Goal: Check status

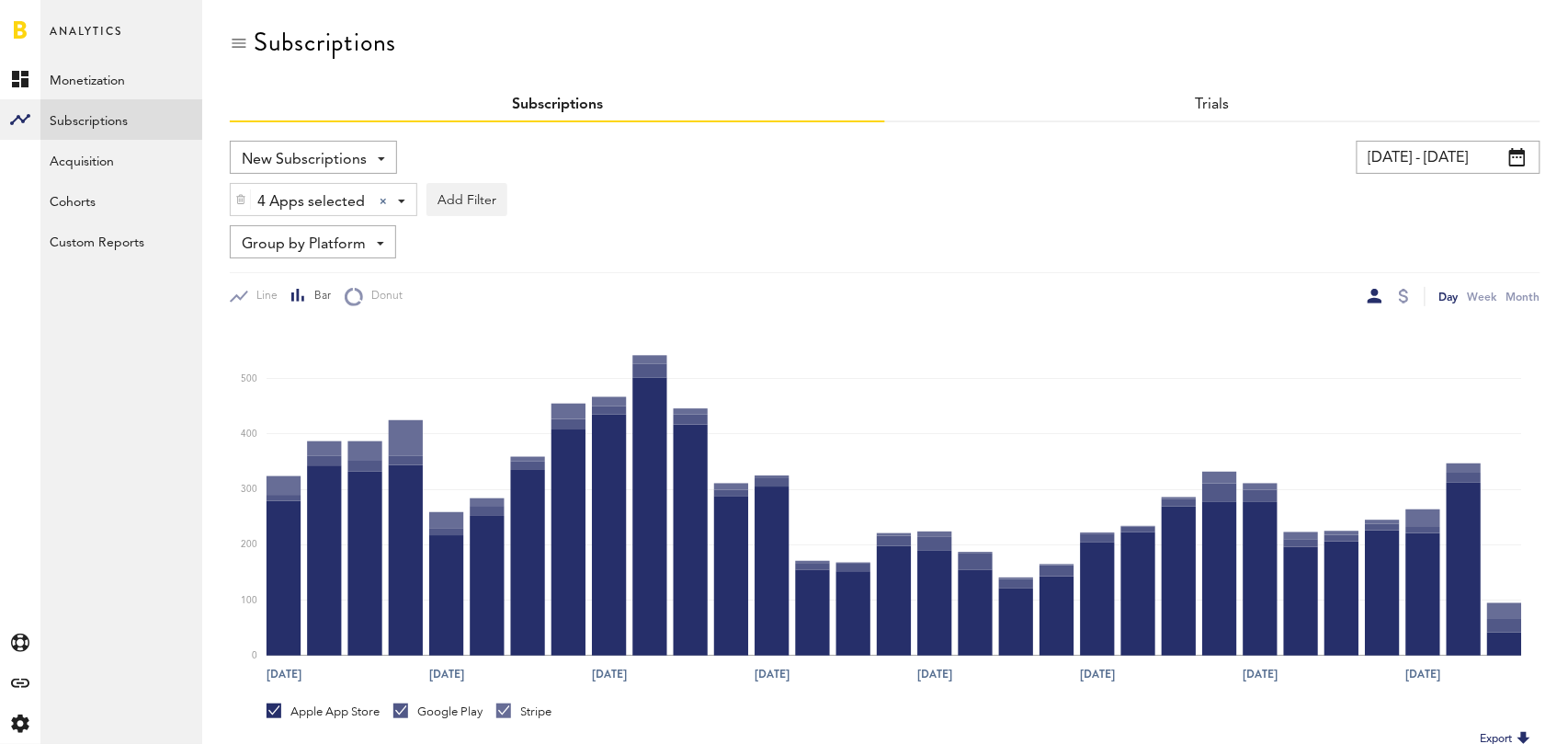
click at [1416, 155] on input "[DATE] - [DATE]" at bounding box center [1448, 157] width 184 height 33
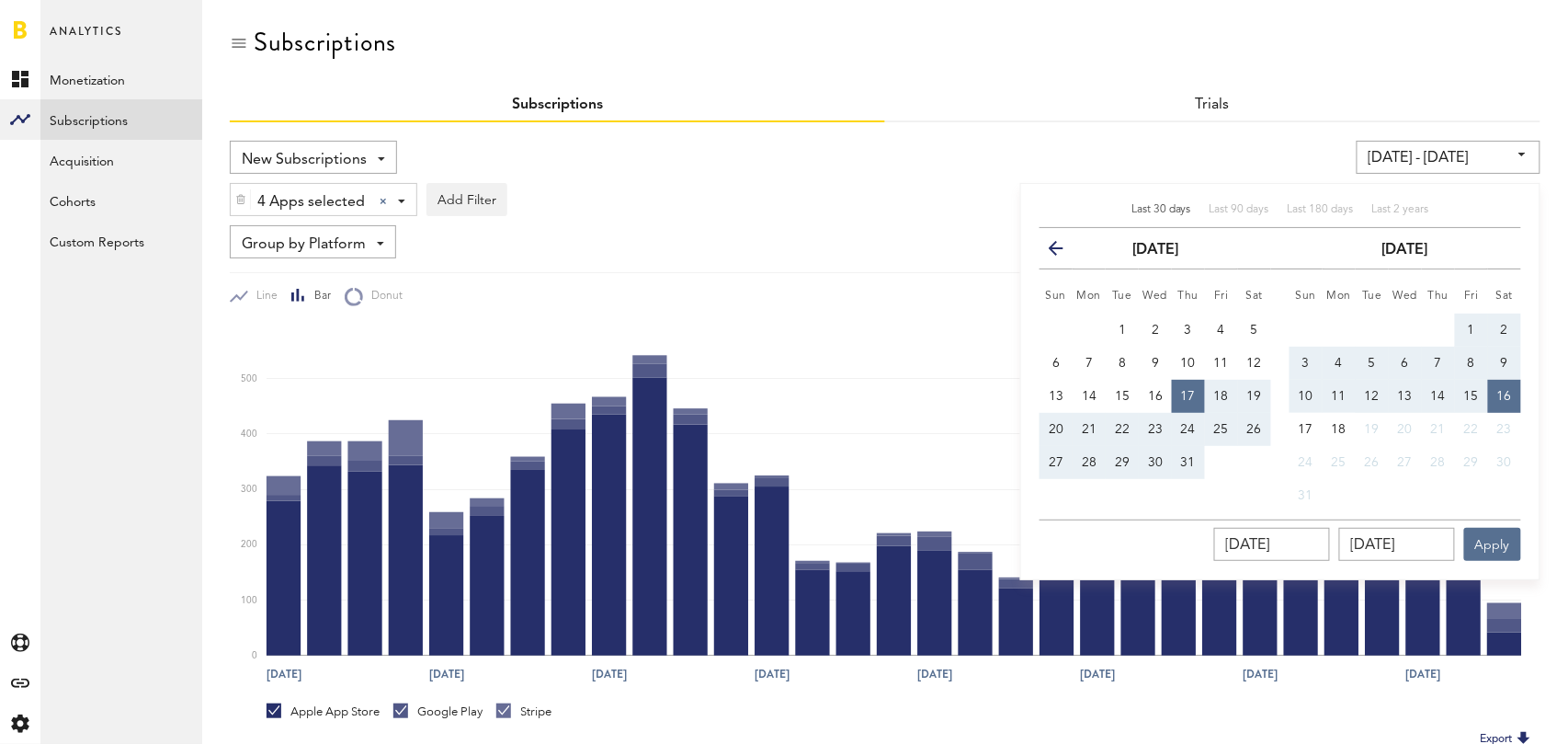
click at [1167, 205] on span "Last 30 days" at bounding box center [1161, 210] width 60 height 11
type input "07/18/25 - 08/17/25"
type input "07/18/2025"
type input "08/17/2025"
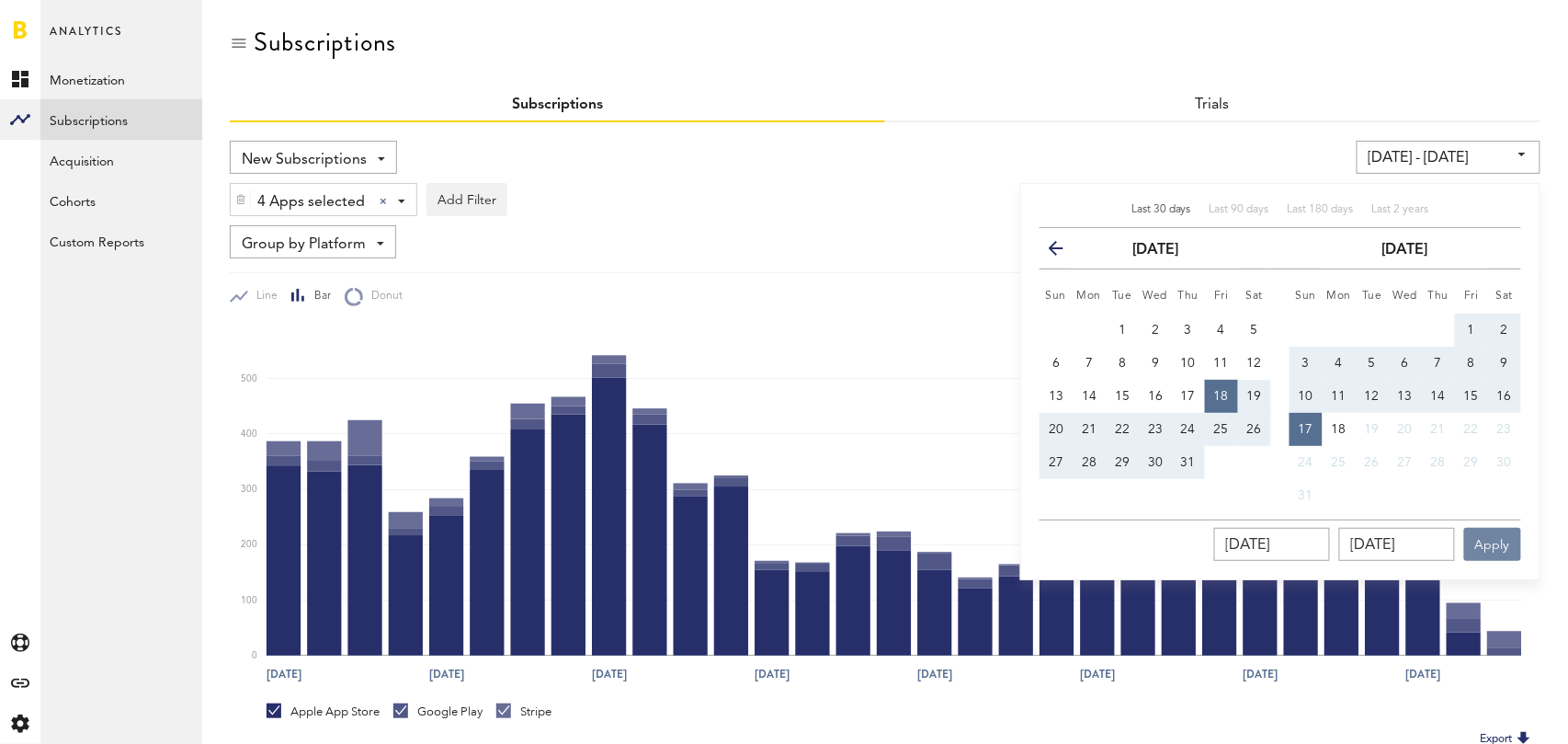
click at [1497, 543] on button "Apply" at bounding box center [1492, 543] width 57 height 33
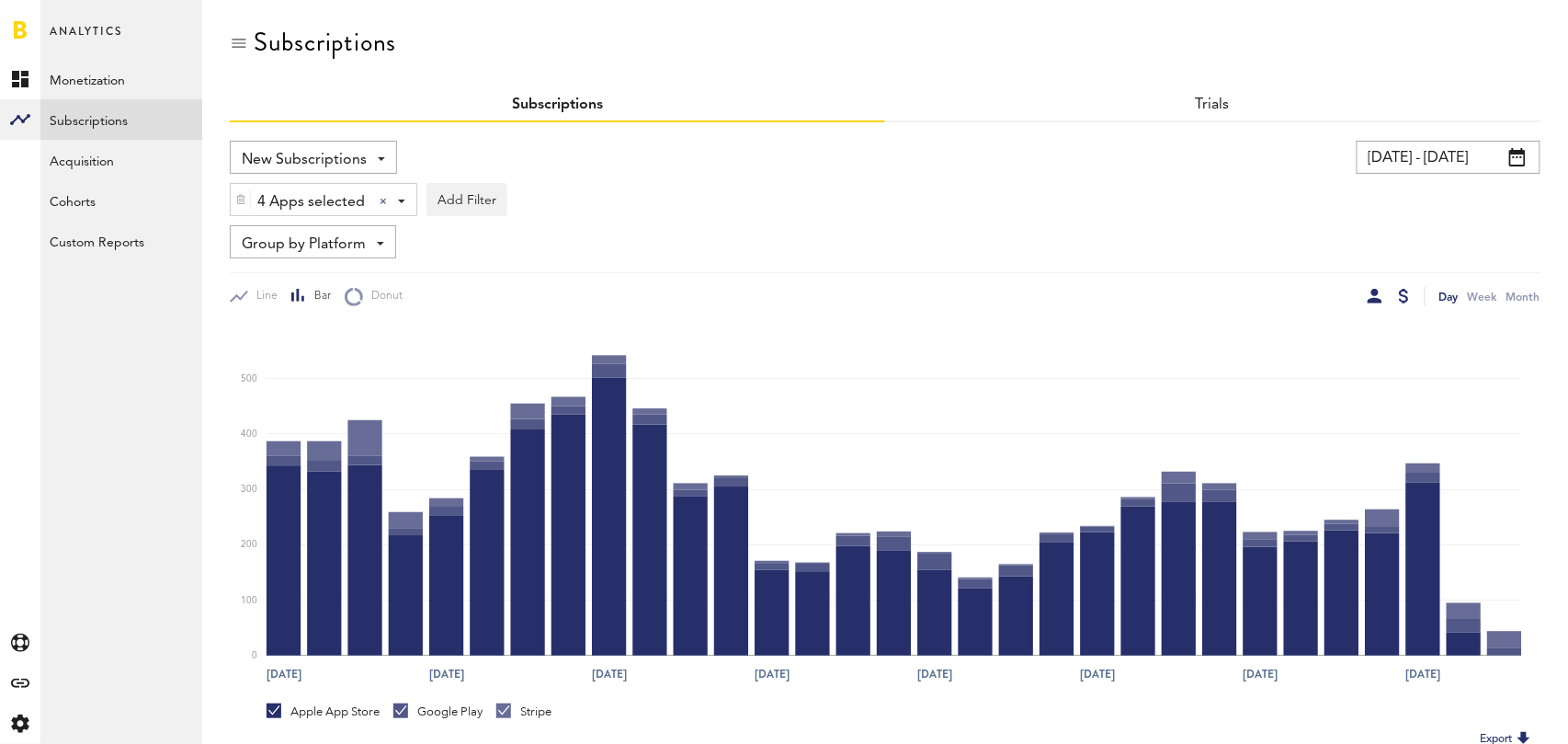
click at [1402, 290] on div at bounding box center [1404, 296] width 10 height 15
